Goal: Find specific page/section: Find specific page/section

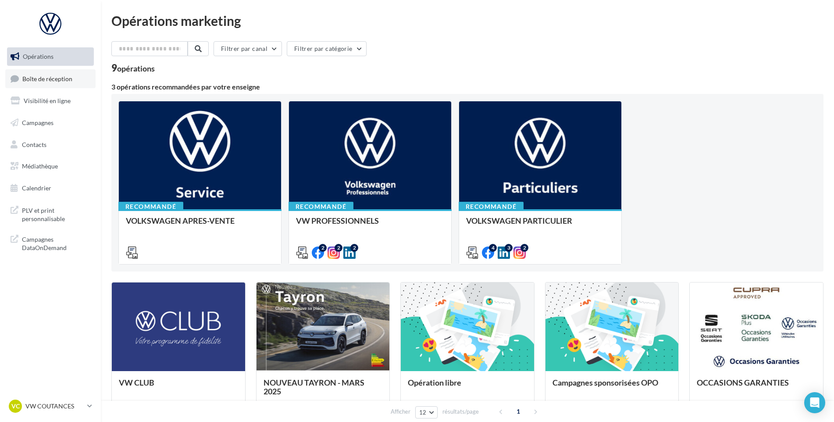
click at [50, 72] on link "Boîte de réception" at bounding box center [50, 78] width 90 height 19
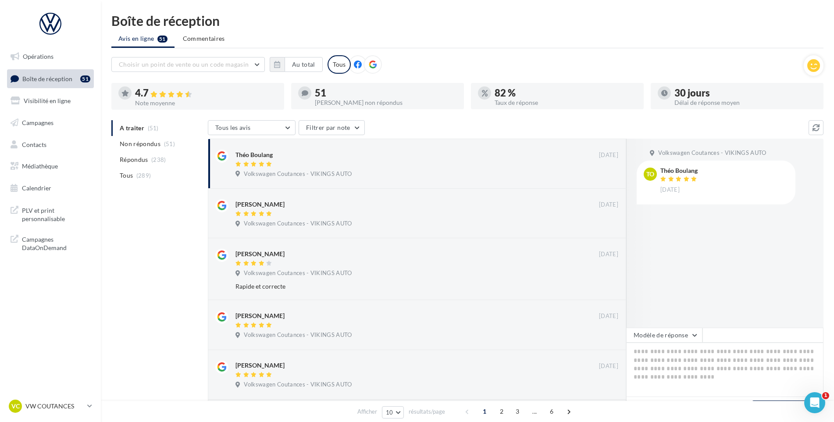
click at [60, 401] on div "VC VW COUTANCES vw-cou-vau" at bounding box center [46, 406] width 75 height 13
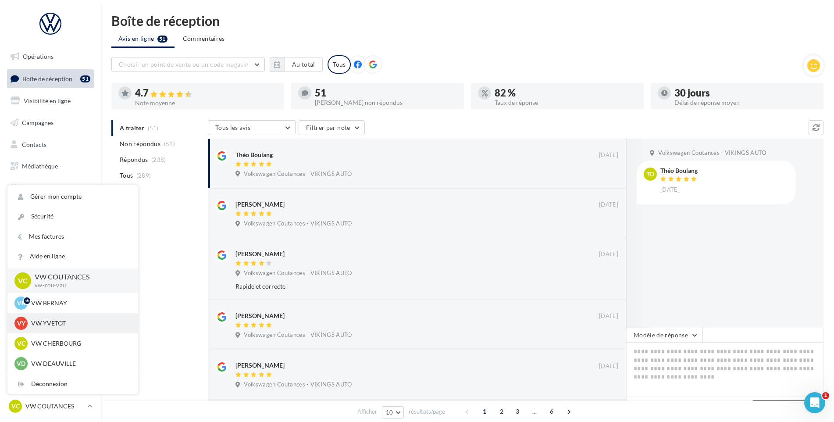
scroll to position [263, 0]
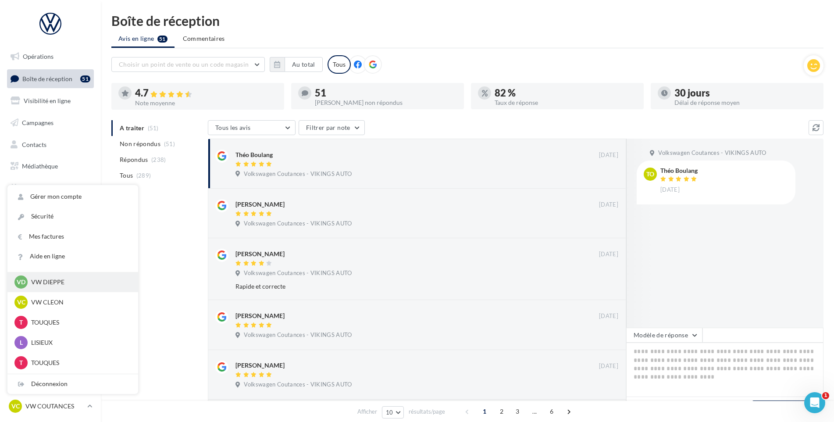
click at [68, 283] on p "VW DIEPPE" at bounding box center [79, 282] width 97 height 9
